Goal: Transaction & Acquisition: Purchase product/service

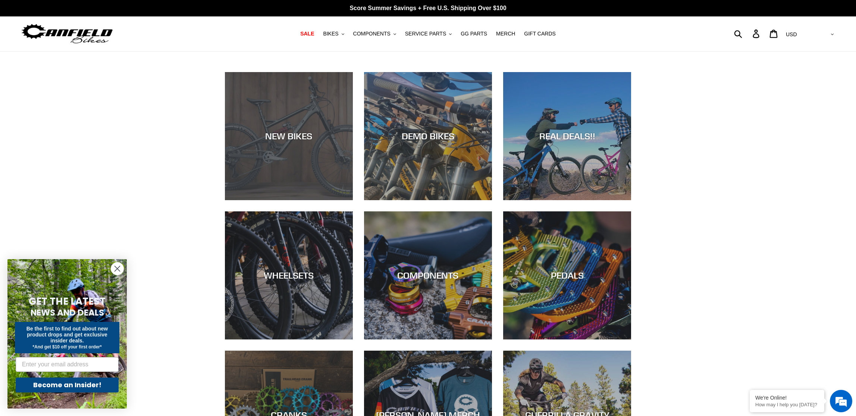
click at [294, 137] on div "NEW BIKES" at bounding box center [289, 136] width 128 height 11
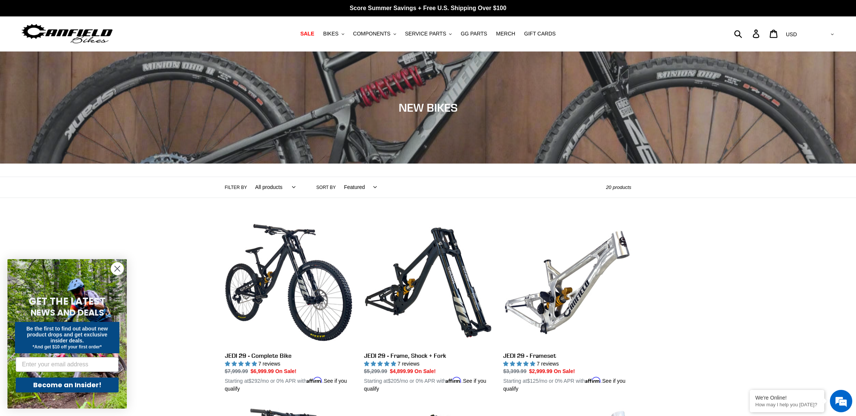
click at [340, 28] on nav "SALE BIKES .cls-1{fill:#231f20} SHOP ALL BIKES SHOP DEMO BIKES - On SALE Now! J…" at bounding box center [428, 33] width 408 height 35
click at [338, 34] on span "BIKES" at bounding box center [330, 34] width 15 height 6
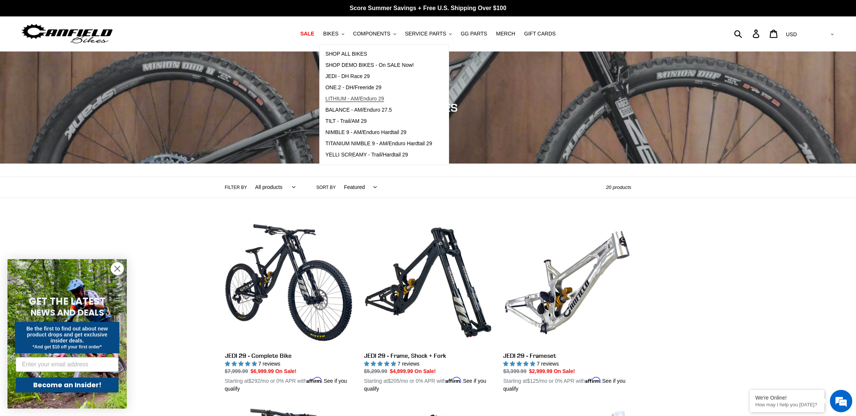
click at [356, 98] on span "LITHIUM - AM/Enduro 29" at bounding box center [354, 98] width 59 height 6
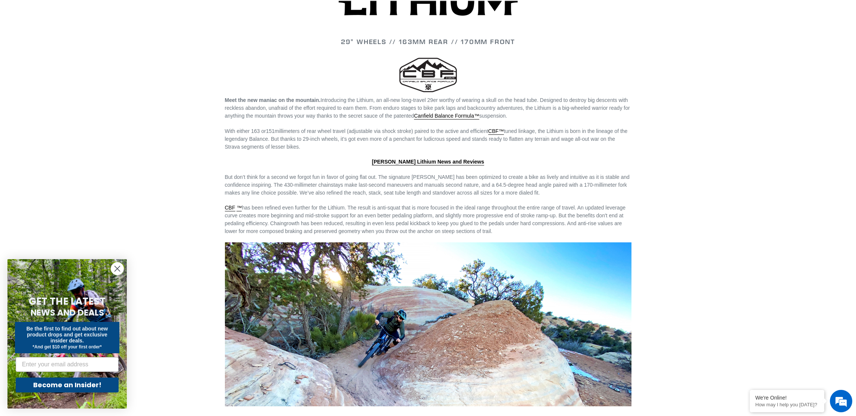
scroll to position [272, 0]
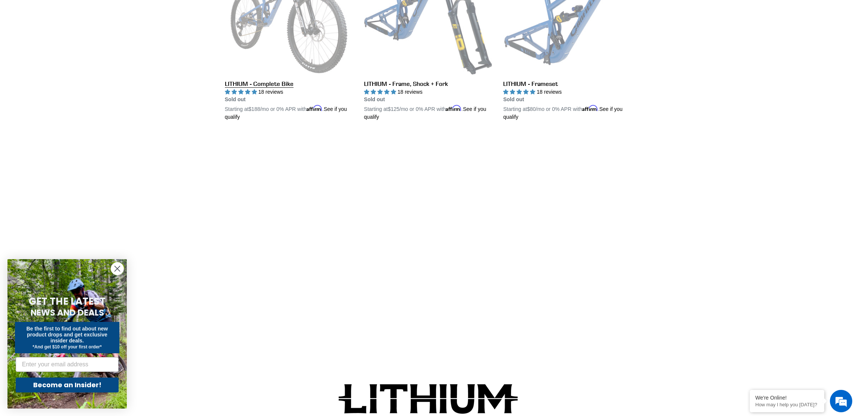
click at [297, 58] on link "LITHIUM - Complete Bike" at bounding box center [289, 34] width 128 height 175
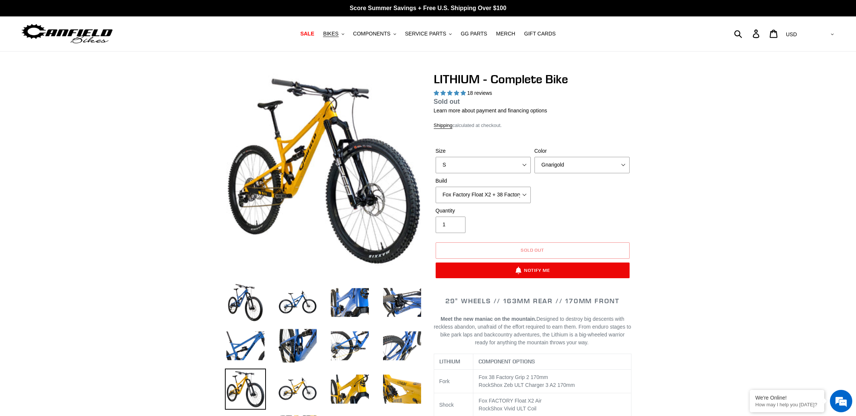
select select "highest-rating"
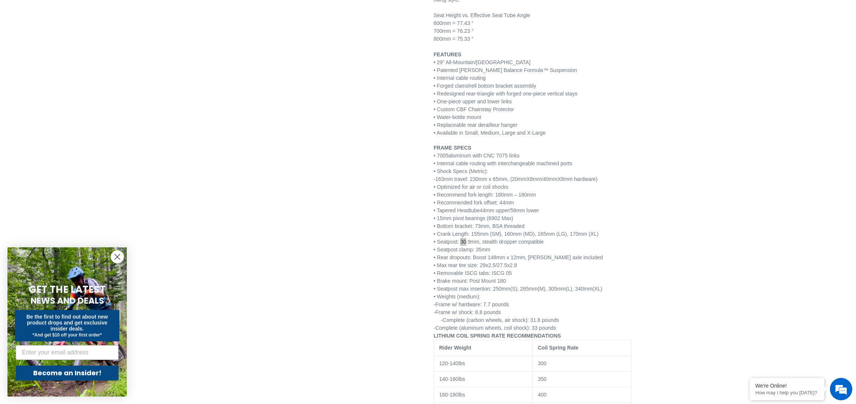
scroll to position [268, 0]
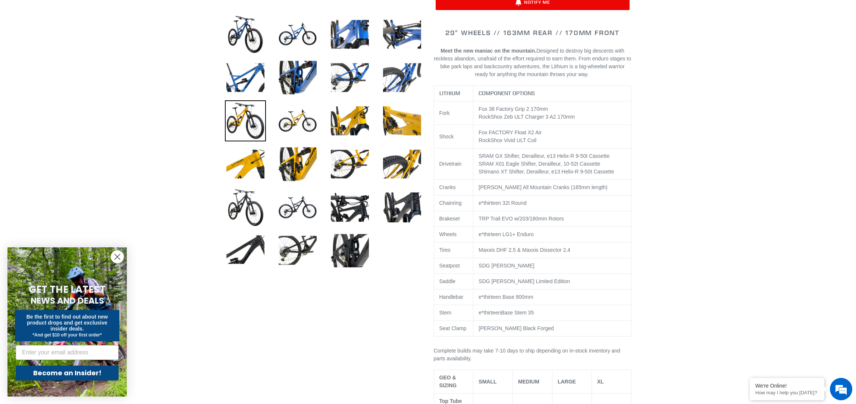
drag, startPoint x: 684, startPoint y: 84, endPoint x: 678, endPoint y: 83, distance: 6.1
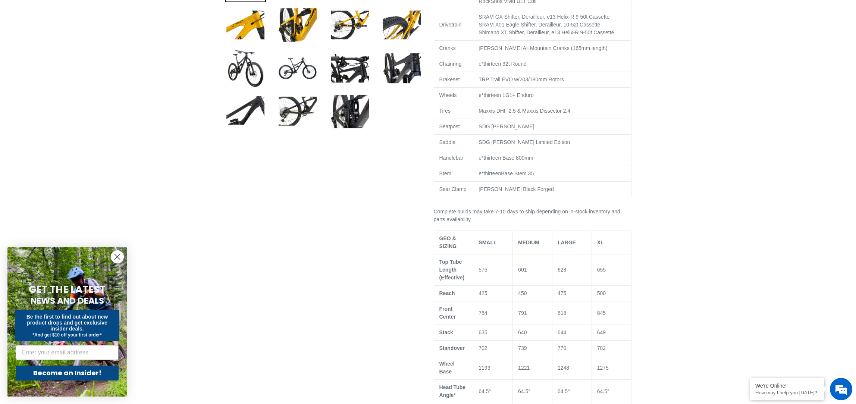
scroll to position [0, 0]
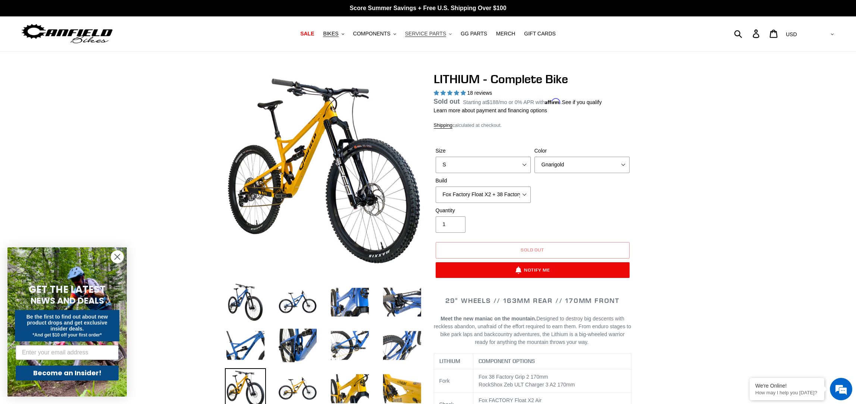
click at [421, 35] on span "SERVICE PARTS" at bounding box center [425, 34] width 41 height 6
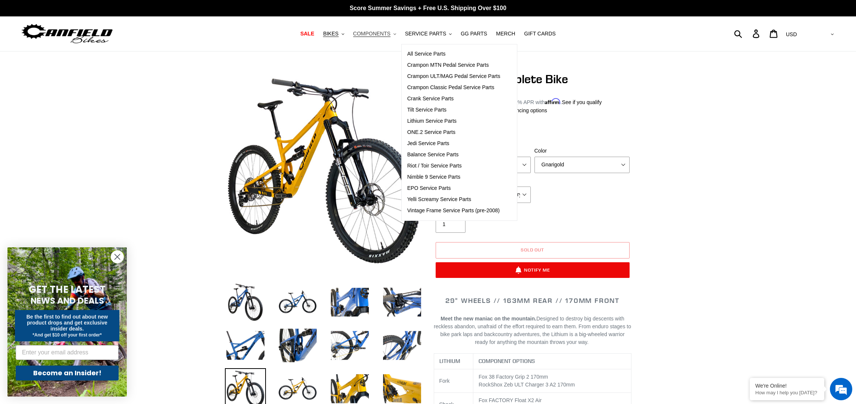
click at [376, 35] on span "COMPONENTS" at bounding box center [371, 34] width 37 height 6
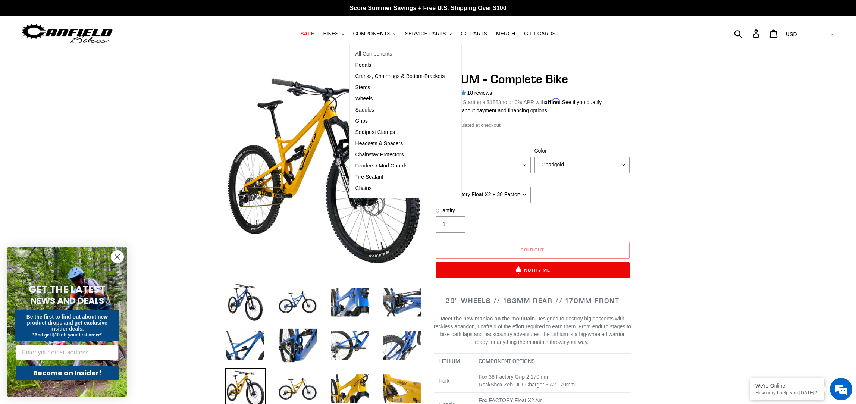
click at [375, 54] on span "All Components" at bounding box center [373, 54] width 37 height 6
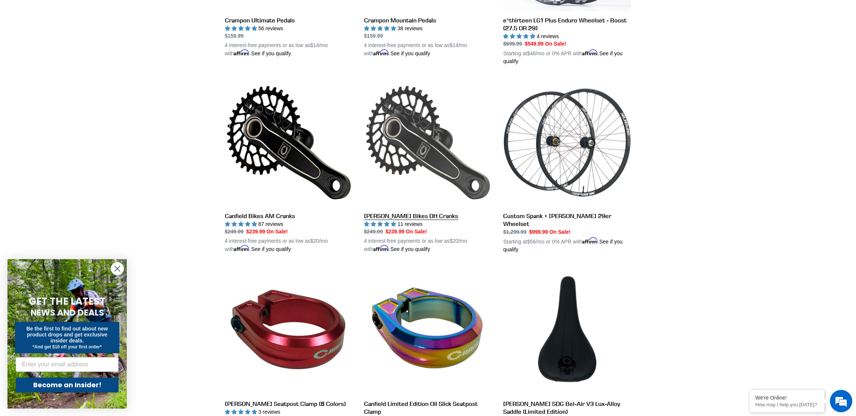
scroll to position [330, 0]
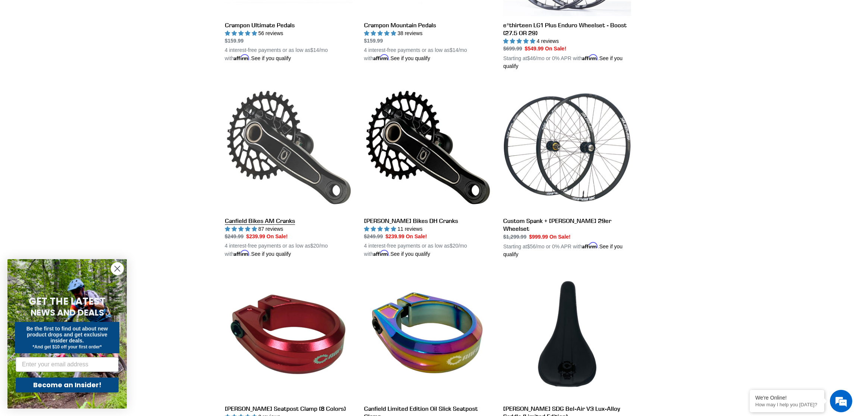
click at [281, 222] on link "Canfield Bikes AM Cranks" at bounding box center [289, 170] width 128 height 175
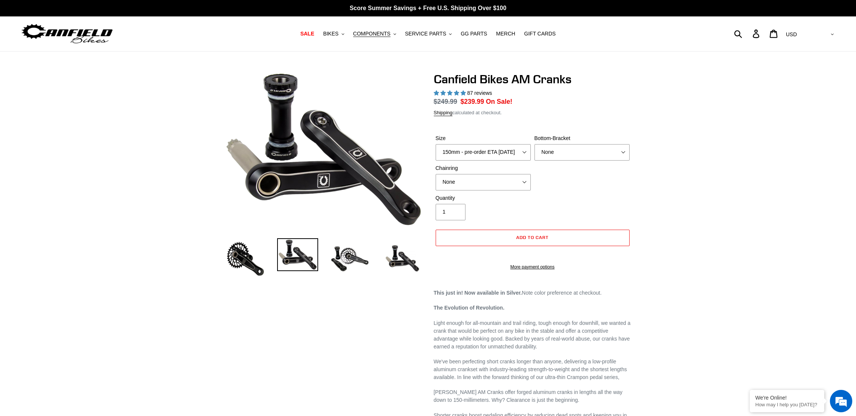
select select "highest-rating"
